Goal: Use online tool/utility: Utilize a website feature to perform a specific function

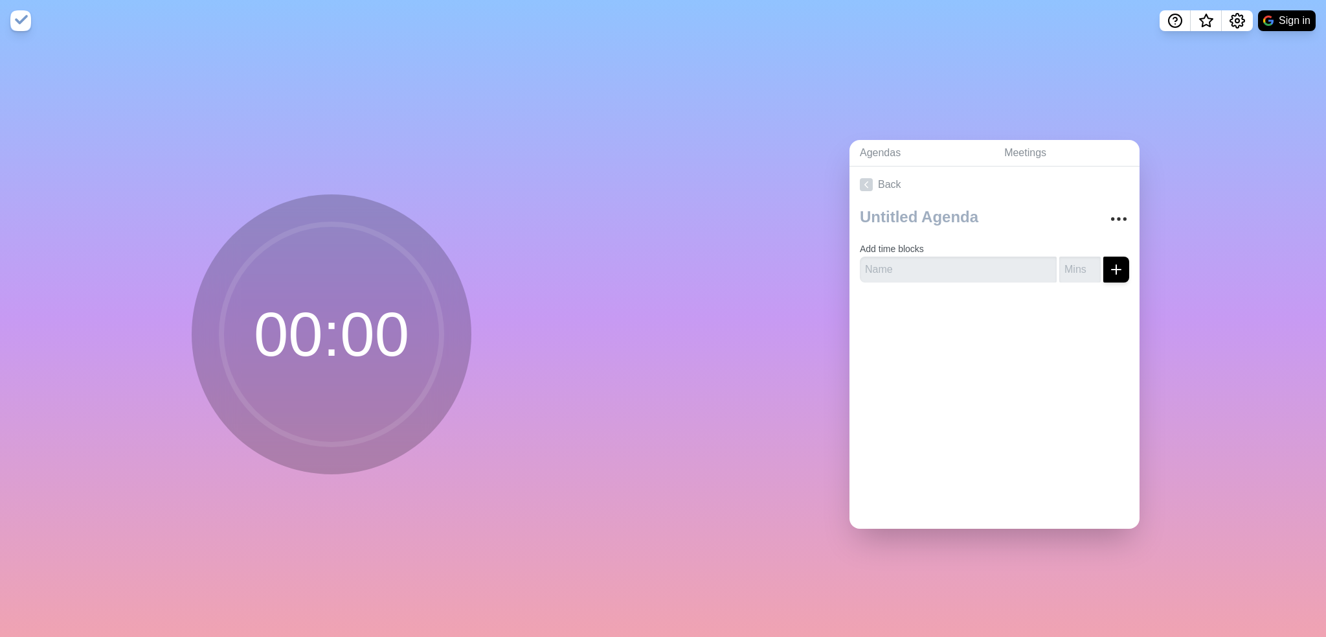
click at [379, 288] on circle at bounding box center [331, 334] width 220 height 220
click at [894, 262] on input "text" at bounding box center [958, 269] width 197 height 26
type input "Verschlüsselung"
click at [1059, 268] on input "number" at bounding box center [1079, 269] width 41 height 26
type input "12"
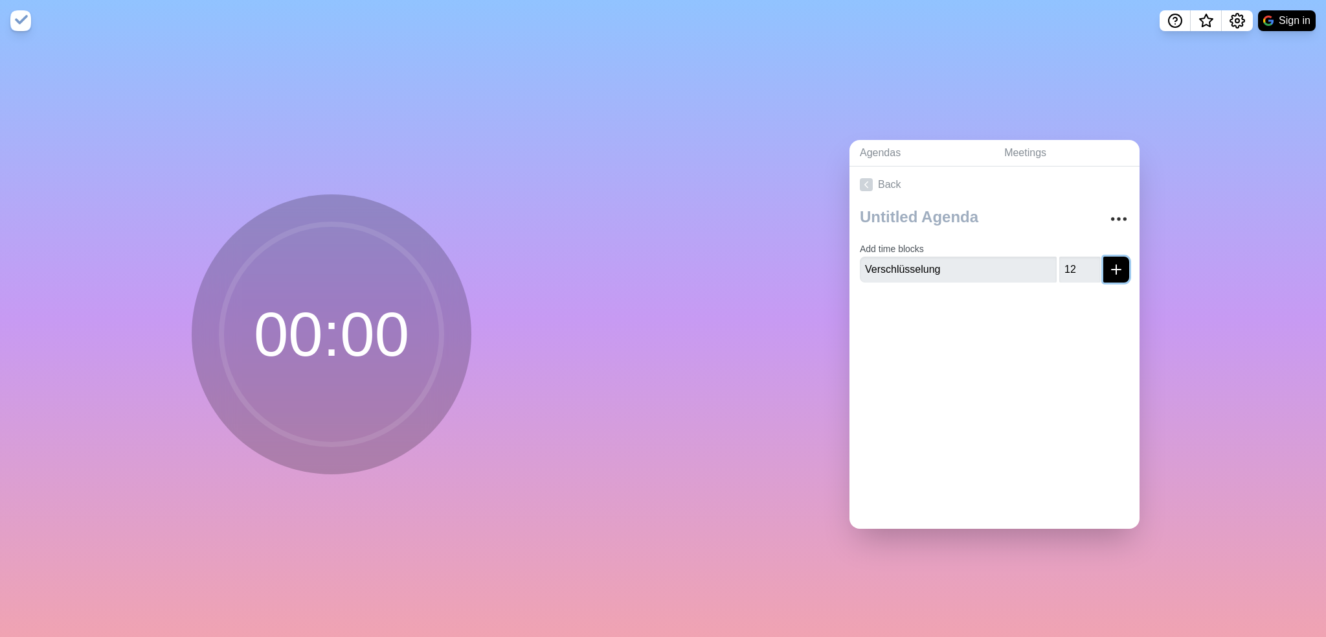
click at [1109, 262] on icon "submit" at bounding box center [1117, 270] width 16 height 16
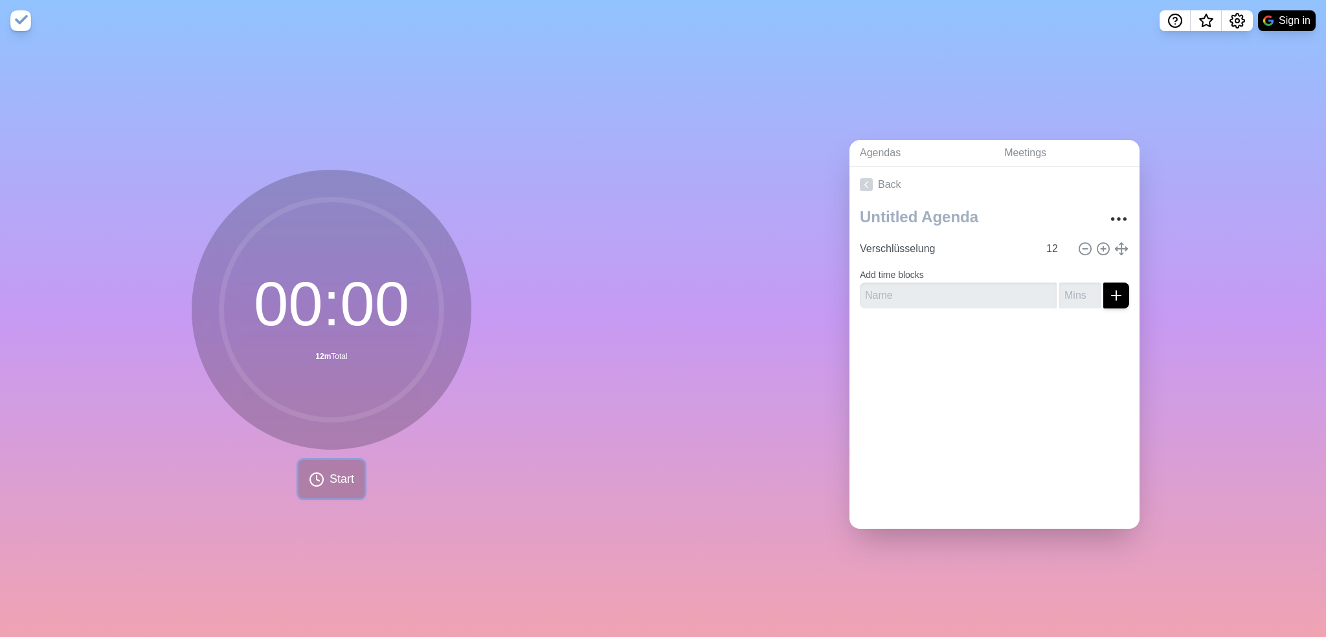
click at [330, 481] on span "Start" at bounding box center [342, 478] width 25 height 17
